Goal: Download file/media

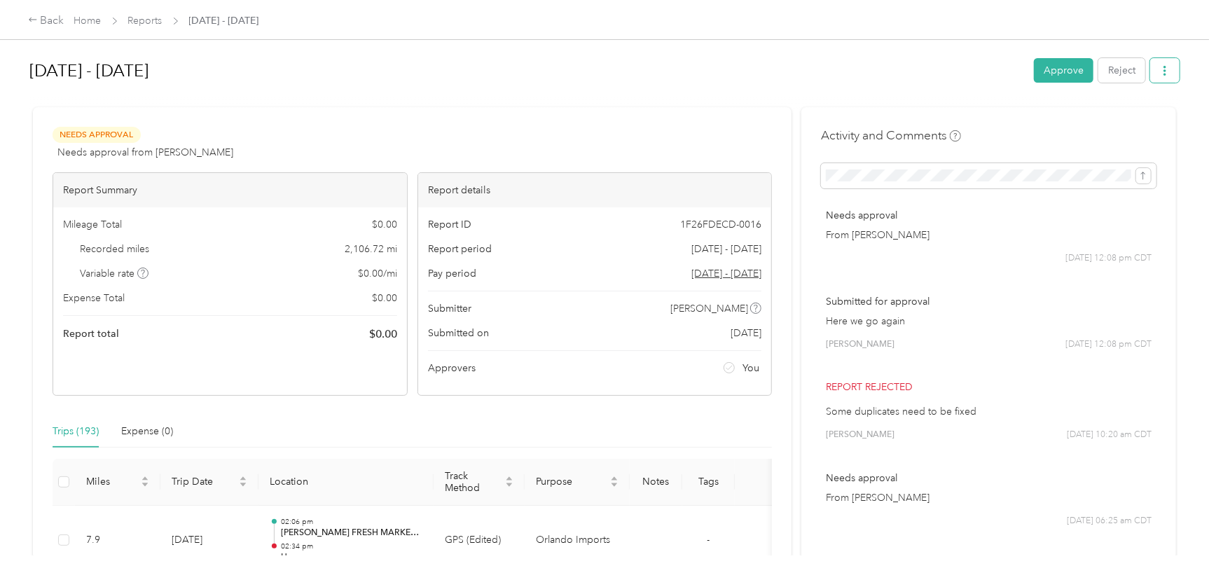
click at [974, 71] on icon "button" at bounding box center [1164, 71] width 3 height 10
click at [974, 119] on span "Download" at bounding box center [1123, 122] width 46 height 15
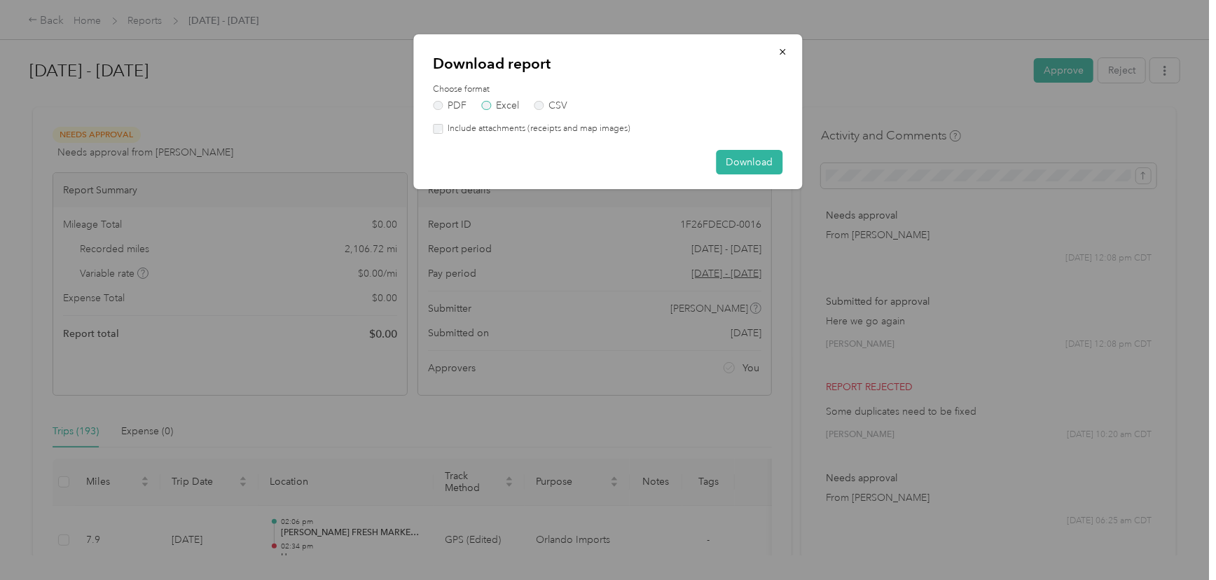
click at [506, 102] on label "Excel" at bounding box center [500, 106] width 38 height 10
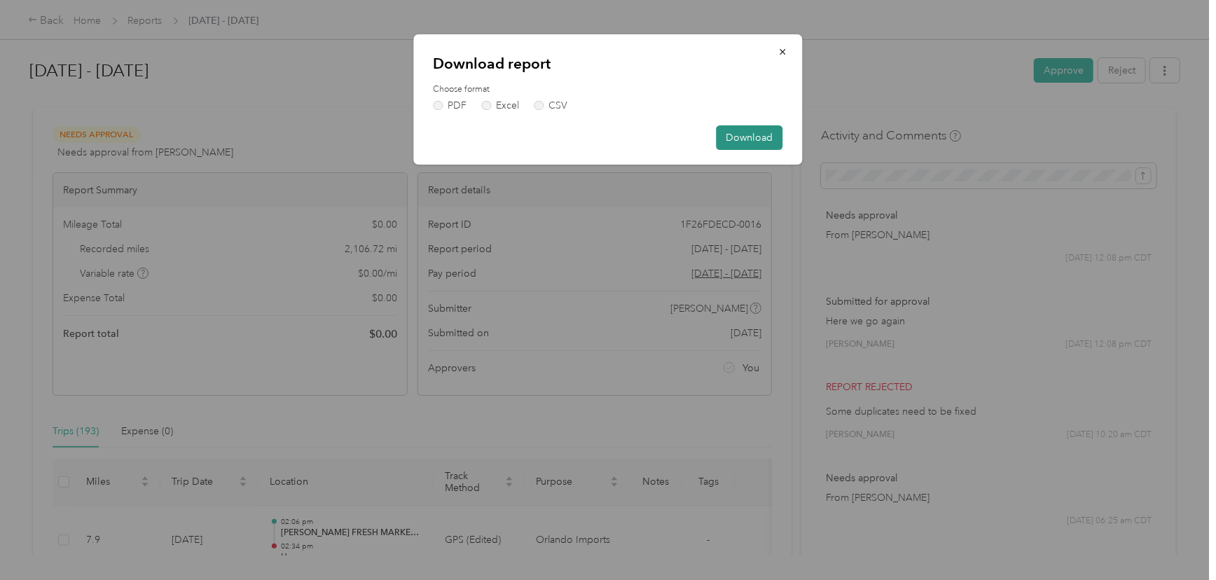
click at [757, 130] on button "Download" at bounding box center [749, 137] width 67 height 25
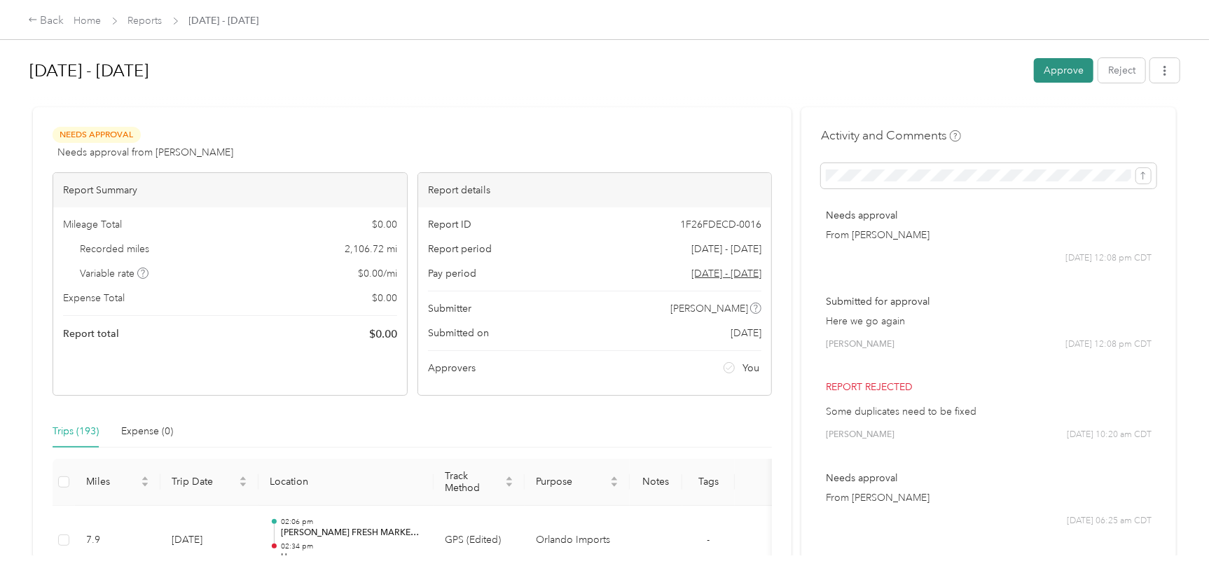
click at [974, 64] on button "Approve" at bounding box center [1064, 70] width 60 height 25
